Goal: Check status: Check status

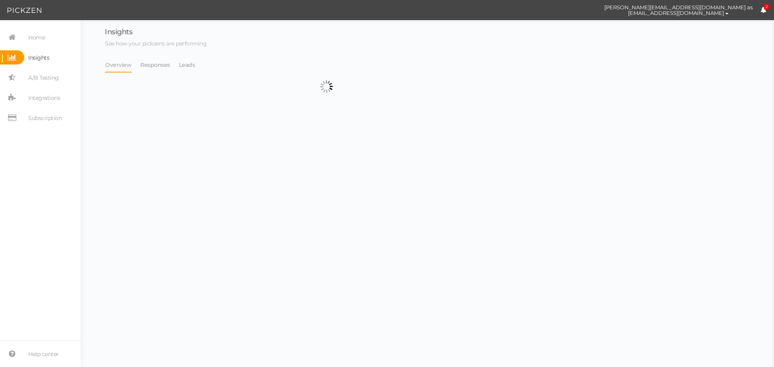
select select "13533"
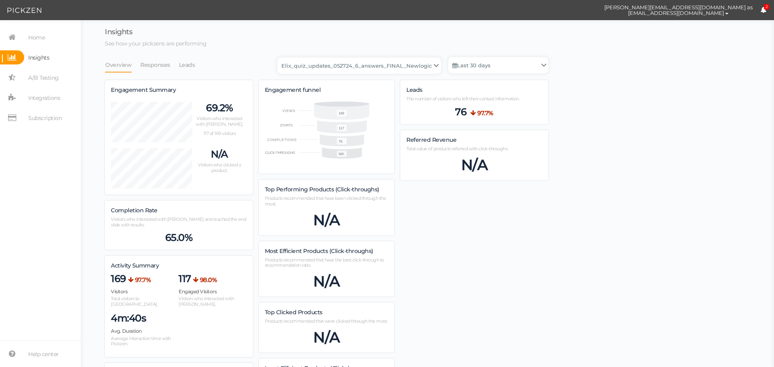
scroll to position [577, 444]
click at [498, 69] on link "Last 30 days" at bounding box center [498, 65] width 100 height 16
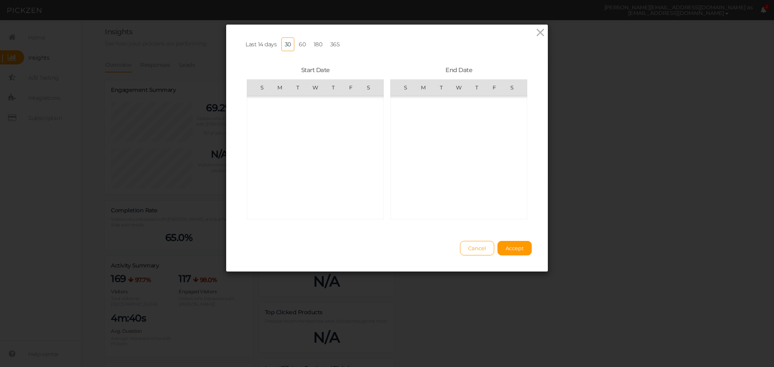
scroll to position [186660, 0]
click at [486, 104] on span "1" at bounding box center [494, 105] width 16 height 16
click at [404, 156] on span "17" at bounding box center [406, 158] width 16 height 16
click at [345, 208] on span "1" at bounding box center [351, 212] width 16 height 16
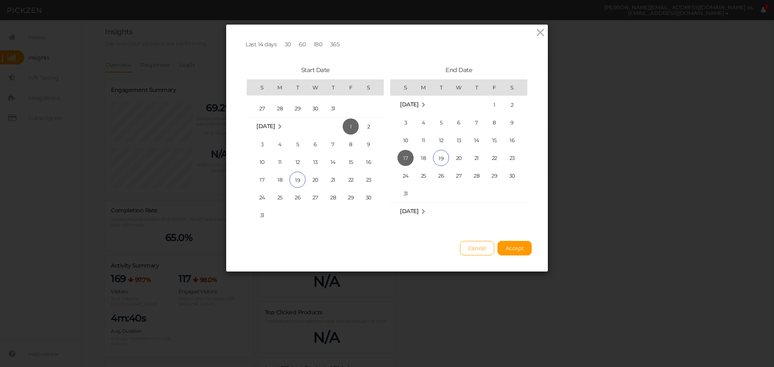
scroll to position [186632, 0]
click at [505, 249] on button "Accept" at bounding box center [515, 248] width 34 height 15
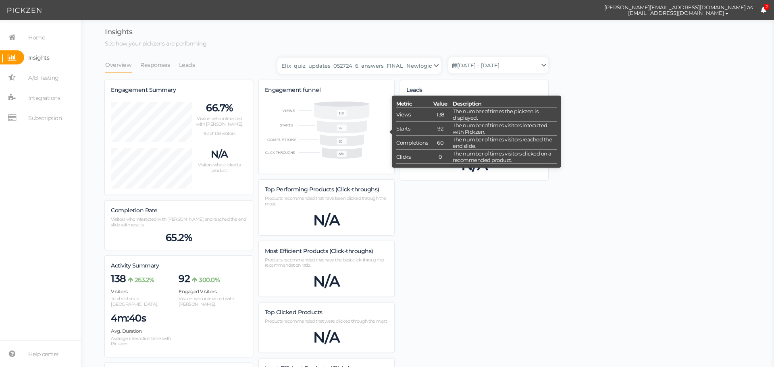
scroll to position [568, 444]
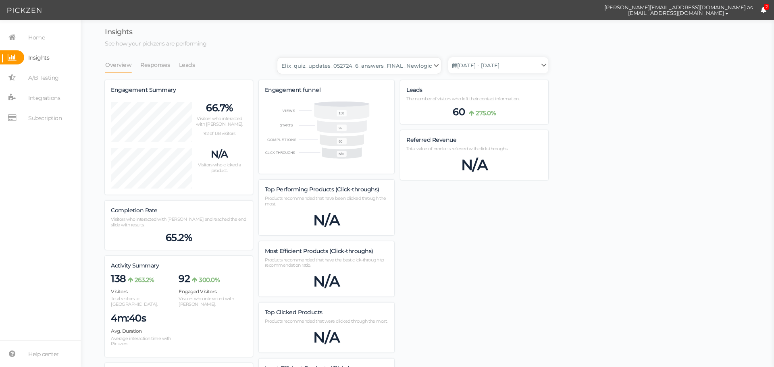
click at [431, 62] on select "Backup_2020010 backup_20200106 Elix Quiz PopUp Elix_quiz Elix_quiz [OLD] Elix_q…" at bounding box center [359, 66] width 164 height 16
select select "13104"
click at [280, 58] on select "Backup_2020010 backup_20200106 Elix Quiz PopUp Elix_quiz Elix_quiz [OLD] Elix_q…" at bounding box center [359, 66] width 164 height 16
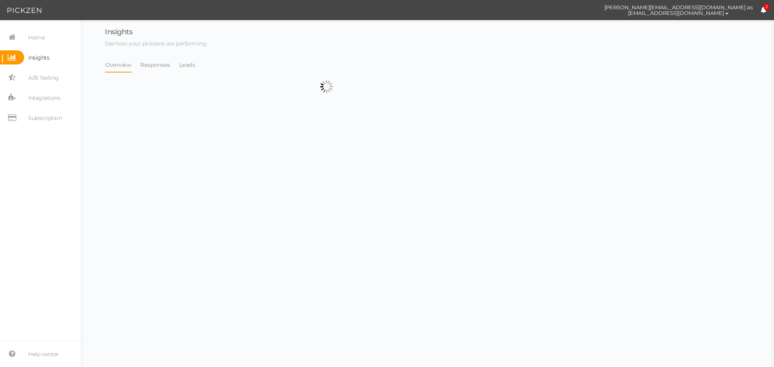
select select "13104"
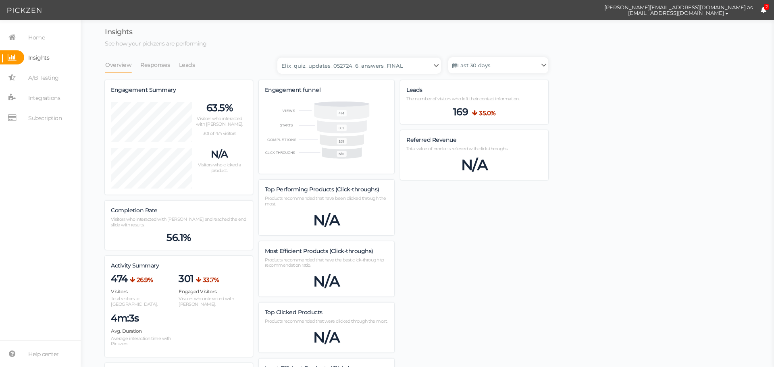
scroll to position [732, 444]
click at [498, 59] on link "Last 30 days" at bounding box center [498, 65] width 100 height 16
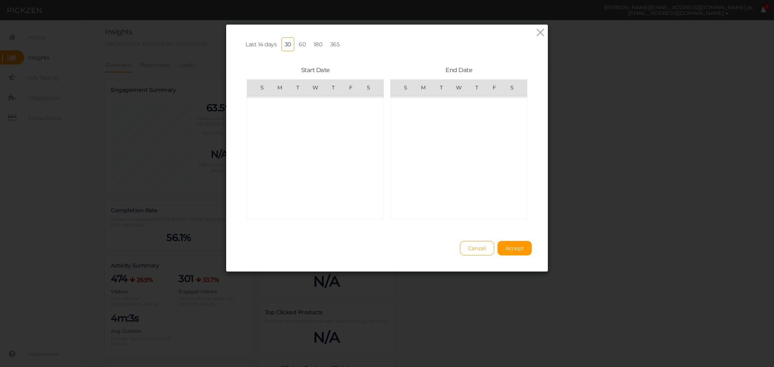
scroll to position [186660, 0]
click at [348, 183] on span "1" at bounding box center [351, 185] width 16 height 16
click at [408, 154] on span "17" at bounding box center [406, 158] width 16 height 16
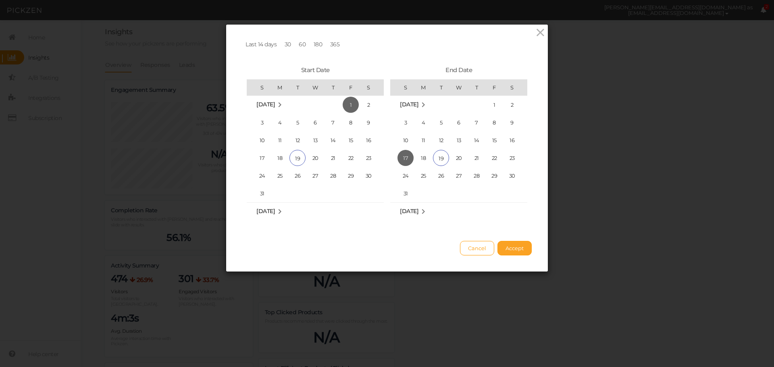
click at [509, 252] on span "Accept" at bounding box center [515, 248] width 18 height 6
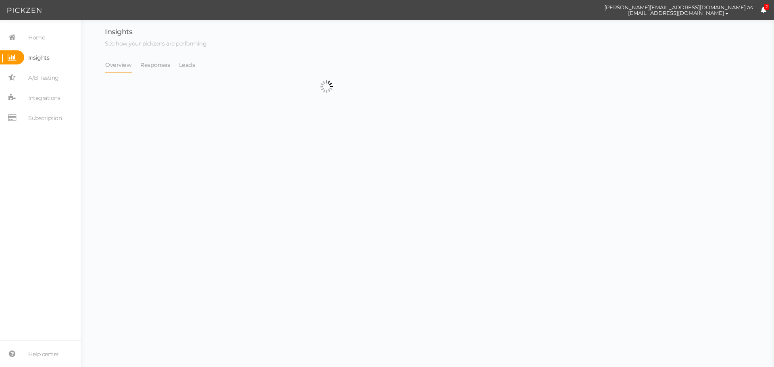
select select "13104"
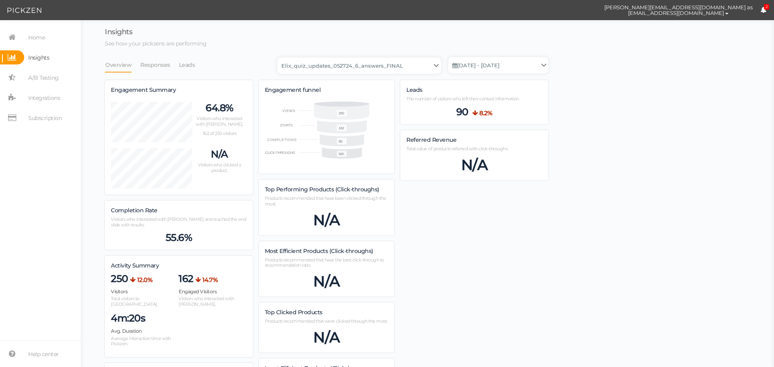
scroll to position [625, 444]
